Goal: Information Seeking & Learning: Learn about a topic

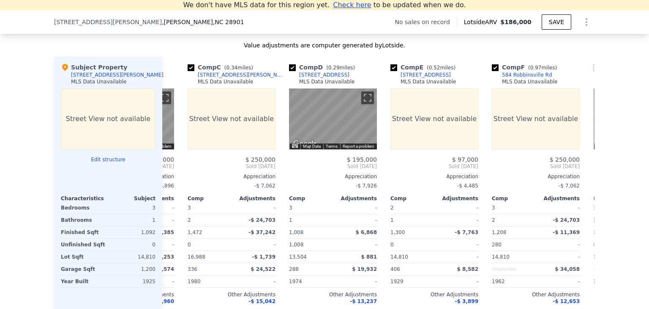
scroll to position [0, 187]
click at [308, 78] on div "260 Sixth St" at bounding box center [325, 74] width 50 height 7
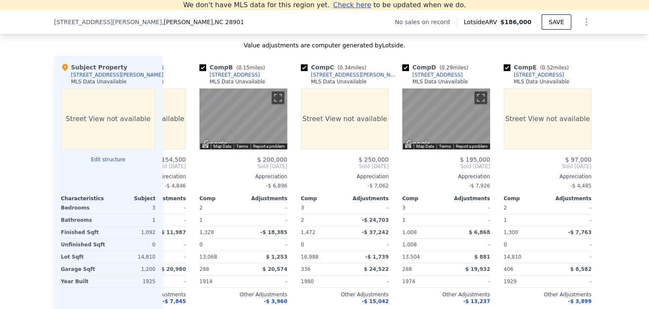
scroll to position [0, 74]
click at [322, 78] on div "[STREET_ADDRESS][PERSON_NAME]" at bounding box center [355, 74] width 88 height 7
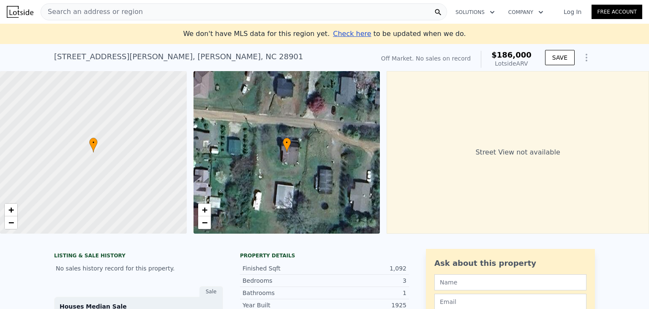
scroll to position [0, 0]
click at [145, 12] on div "Search an address or region" at bounding box center [244, 11] width 407 height 17
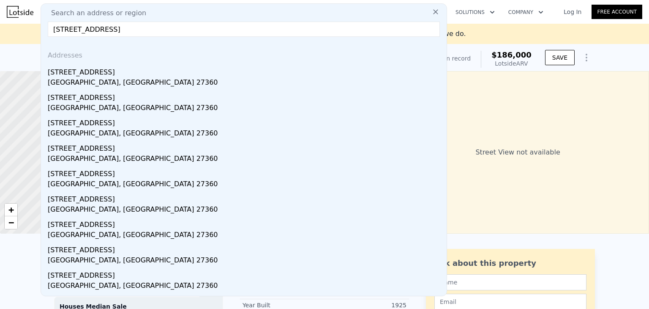
paste input "127 N Randolph Ave, Asheboro, NC 27203"
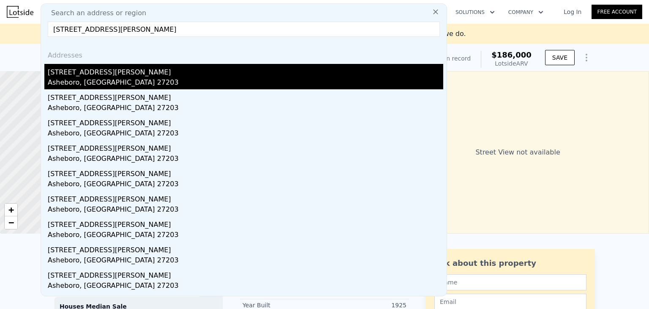
type input "127 N Randolph Ave, Asheboro, NC 27203"
click at [179, 81] on div "Asheboro, NC 27203" at bounding box center [246, 83] width 396 height 12
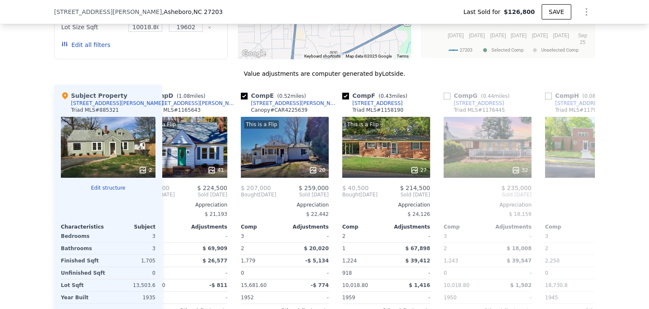
scroll to position [0, 338]
type input "$ 320,000"
type input "$ 212,593"
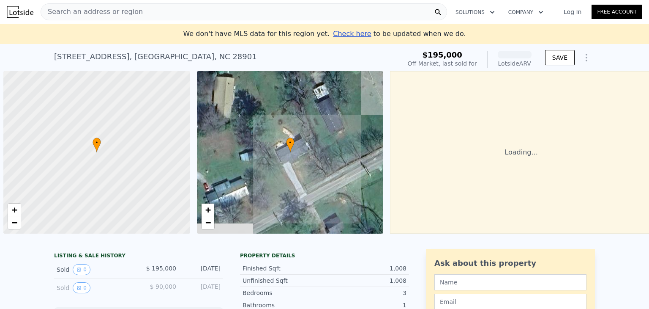
scroll to position [0, 3]
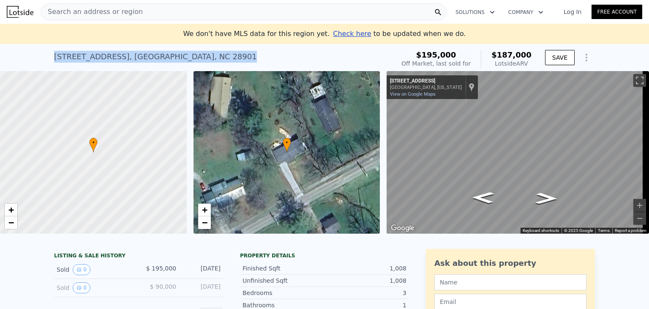
drag, startPoint x: 192, startPoint y: 58, endPoint x: 51, endPoint y: 61, distance: 141.2
click at [54, 61] on div "260 Sixth St , Cherokee County , NC 28901 Sold Jan 2025 for $195k (~ARV $187k )" at bounding box center [222, 59] width 337 height 24
copy div "260 Sixth St , Cherokee County , NC 28901"
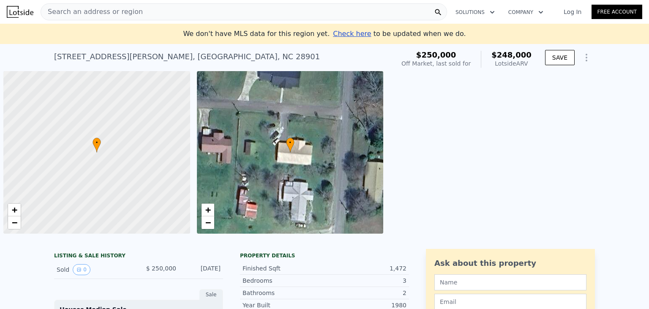
scroll to position [0, 3]
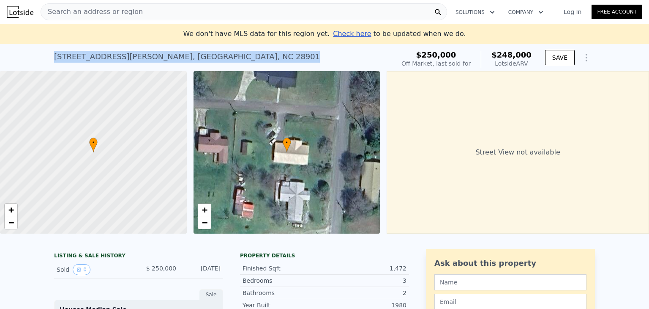
drag, startPoint x: 196, startPoint y: 57, endPoint x: 52, endPoint y: 55, distance: 144.1
click at [54, 55] on div "[STREET_ADDRESS][PERSON_NAME] Sold [DATE] for $250k (~ARV $248k )" at bounding box center [222, 59] width 337 height 24
copy div "[STREET_ADDRESS][PERSON_NAME]"
